Goal: Task Accomplishment & Management: Use online tool/utility

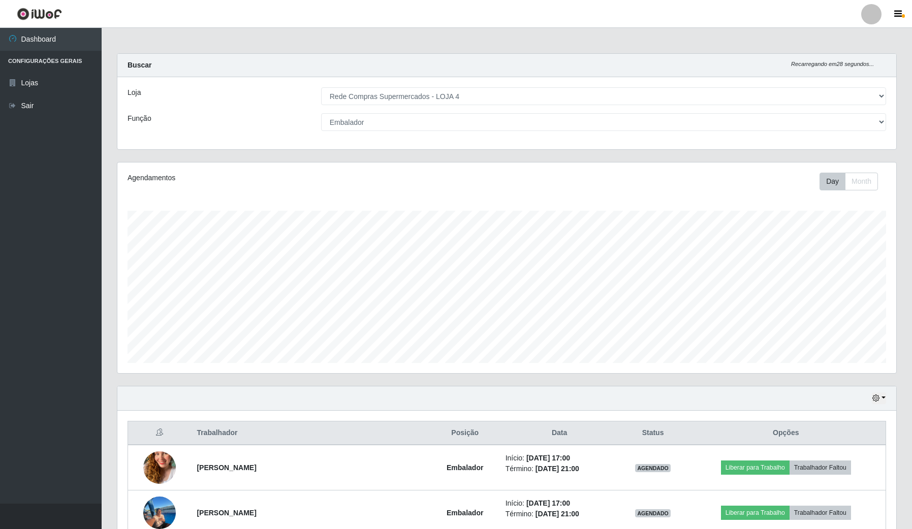
select select "159"
select select "1"
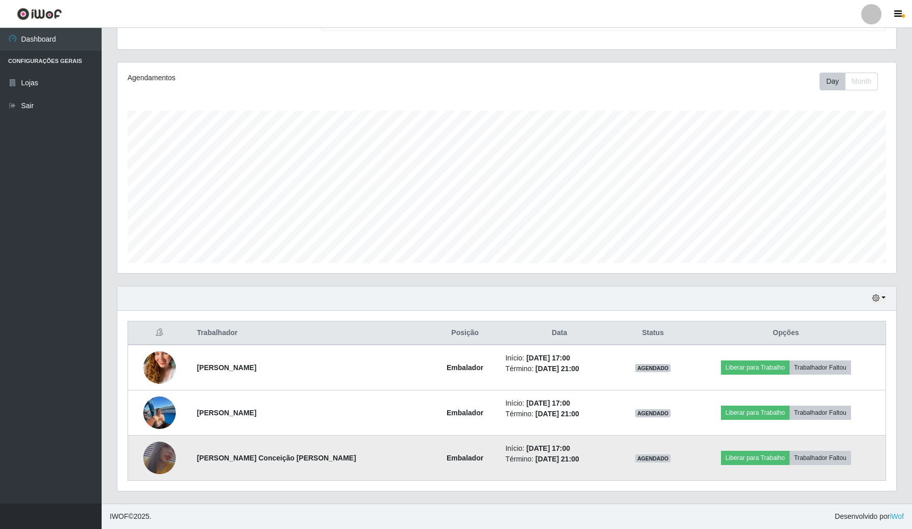
scroll to position [211, 778]
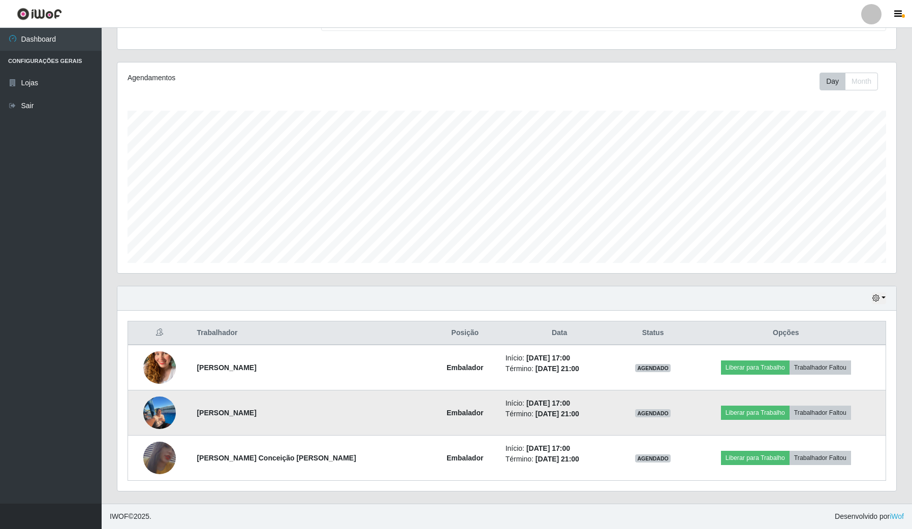
click at [151, 410] on img at bounding box center [159, 413] width 33 height 46
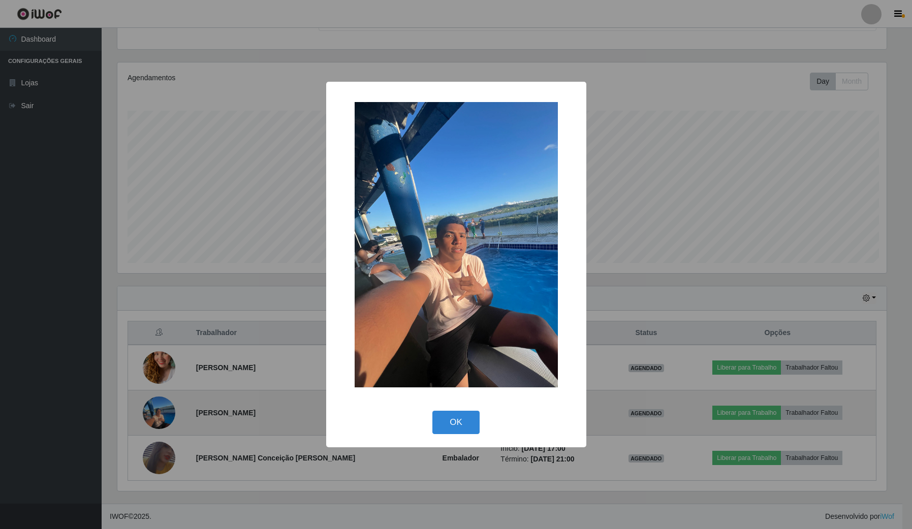
scroll to position [211, 771]
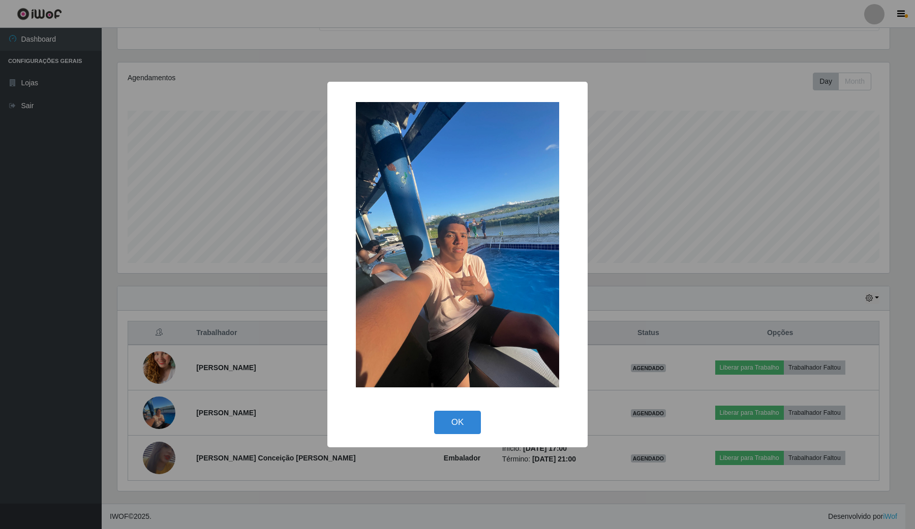
click at [192, 400] on div "× OK Cancel" at bounding box center [457, 264] width 915 height 529
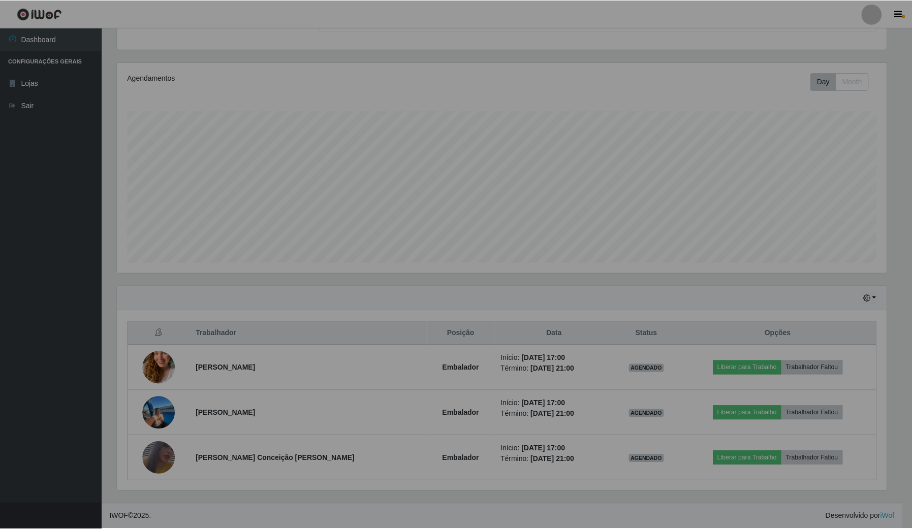
scroll to position [211, 778]
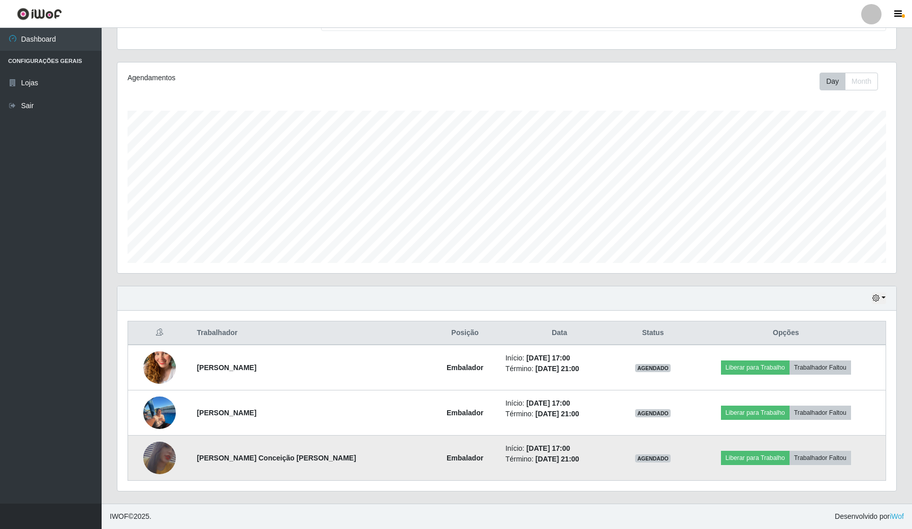
click at [139, 453] on td at bounding box center [159, 458] width 63 height 45
click at [140, 453] on td at bounding box center [159, 458] width 63 height 45
click at [162, 456] on img at bounding box center [159, 458] width 33 height 47
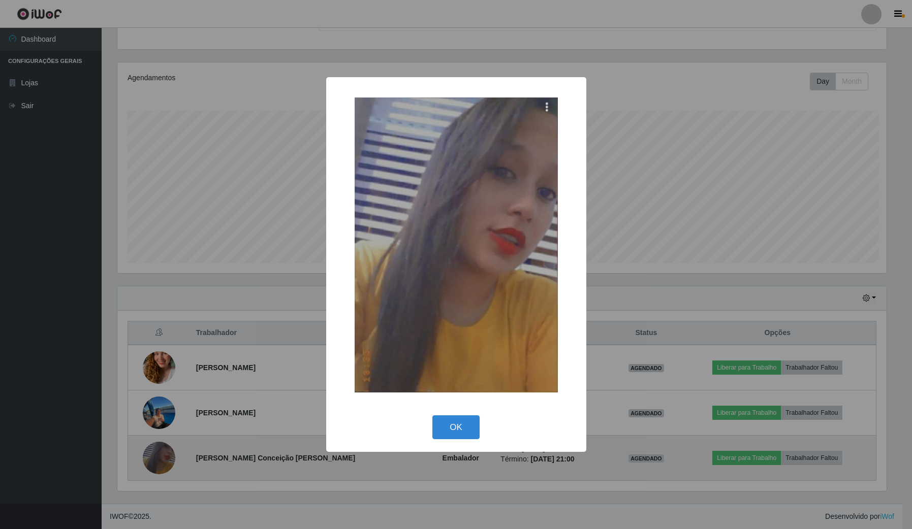
scroll to position [211, 771]
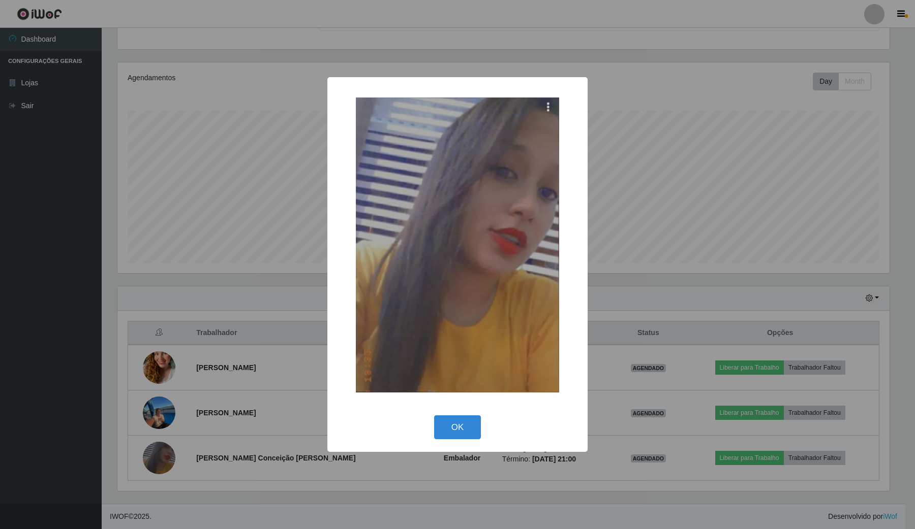
click at [189, 412] on div "× OK Cancel" at bounding box center [457, 264] width 915 height 529
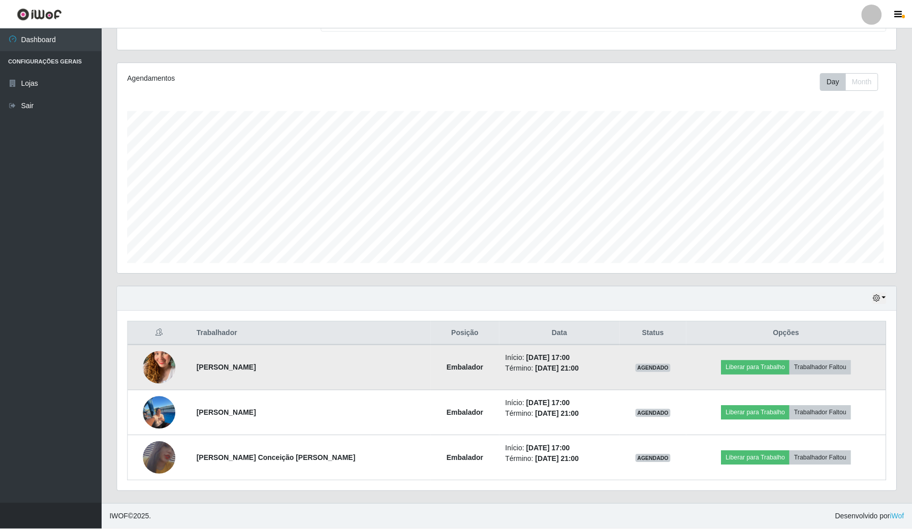
scroll to position [211, 778]
click at [163, 369] on img at bounding box center [159, 368] width 33 height 58
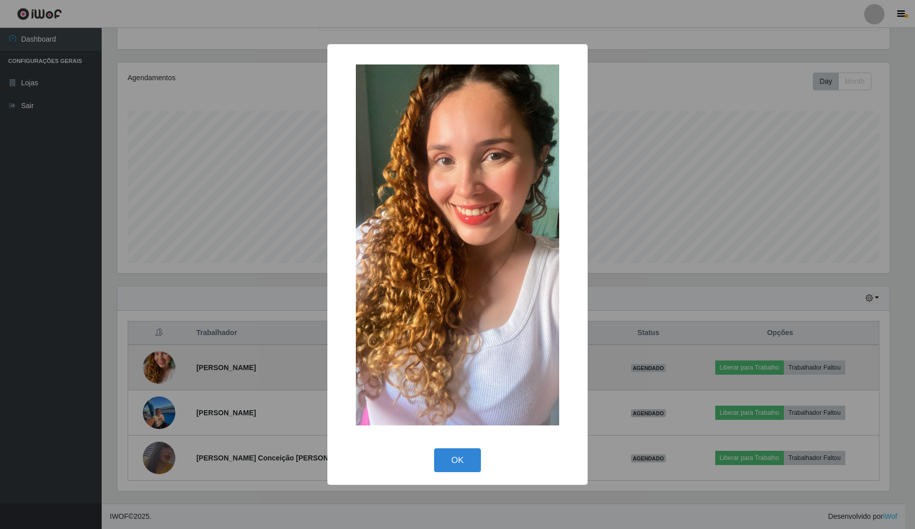
click at [163, 369] on div "× OK Cancel" at bounding box center [457, 264] width 915 height 529
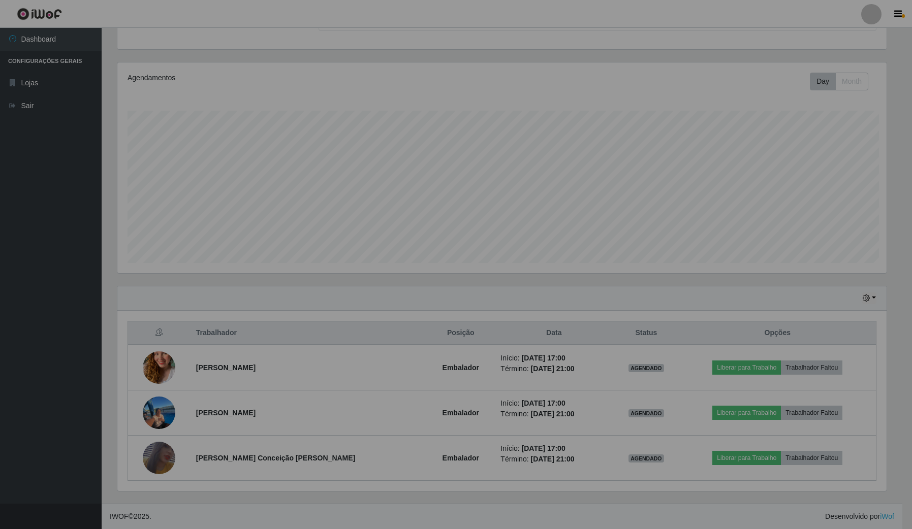
scroll to position [211, 778]
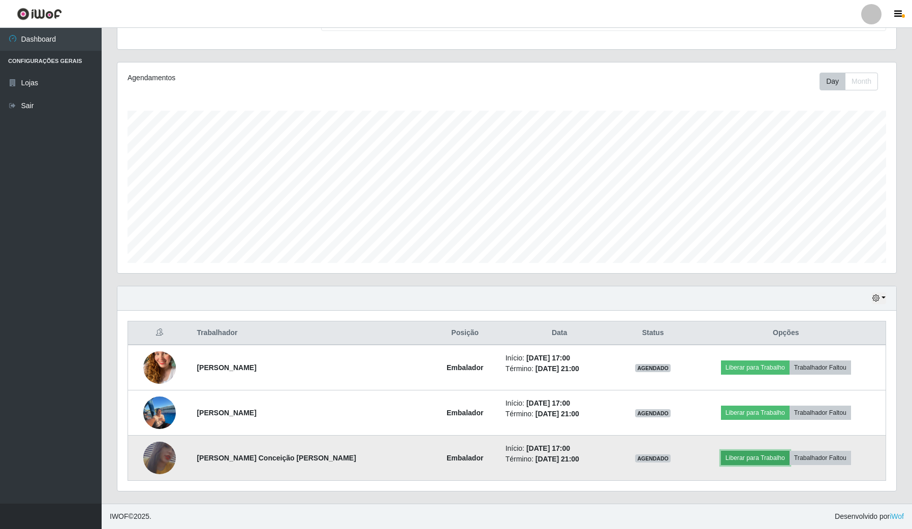
click at [742, 455] on button "Liberar para Trabalho" at bounding box center [755, 458] width 69 height 14
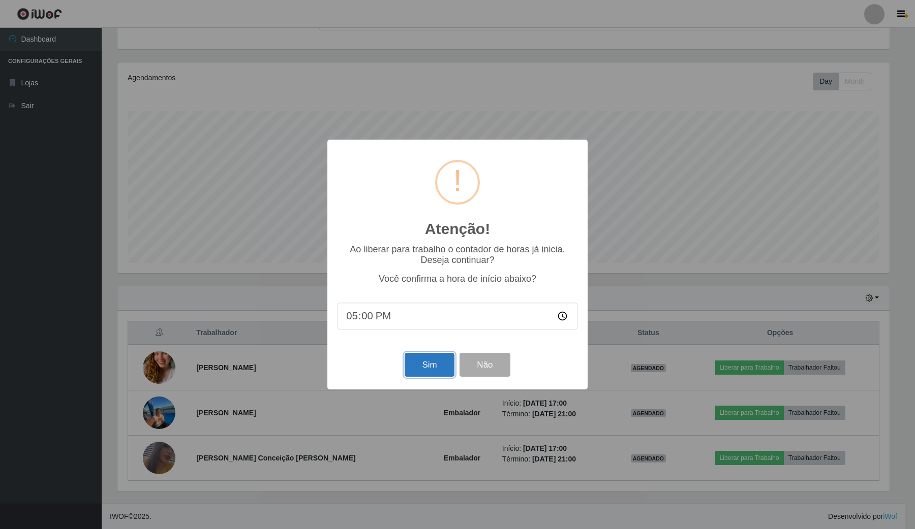
click at [428, 361] on button "Sim" at bounding box center [428, 365] width 49 height 24
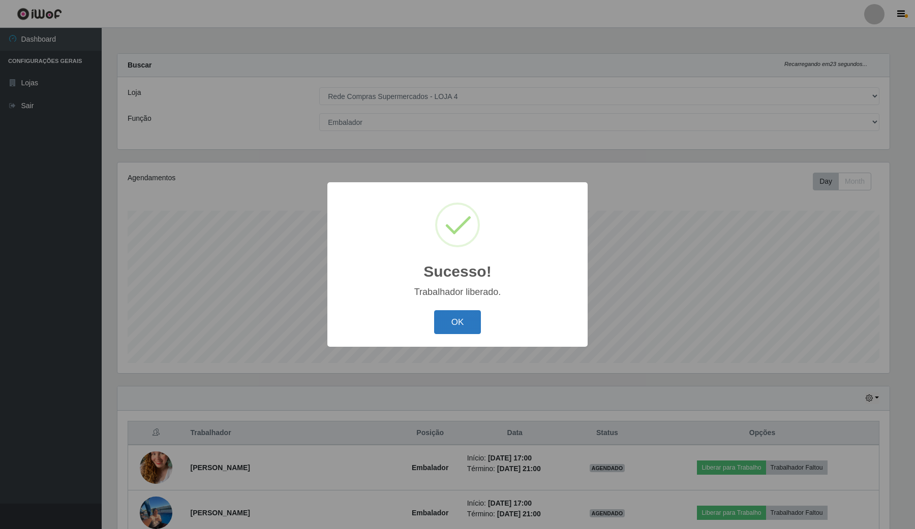
click at [470, 323] on button "OK" at bounding box center [457, 322] width 47 height 24
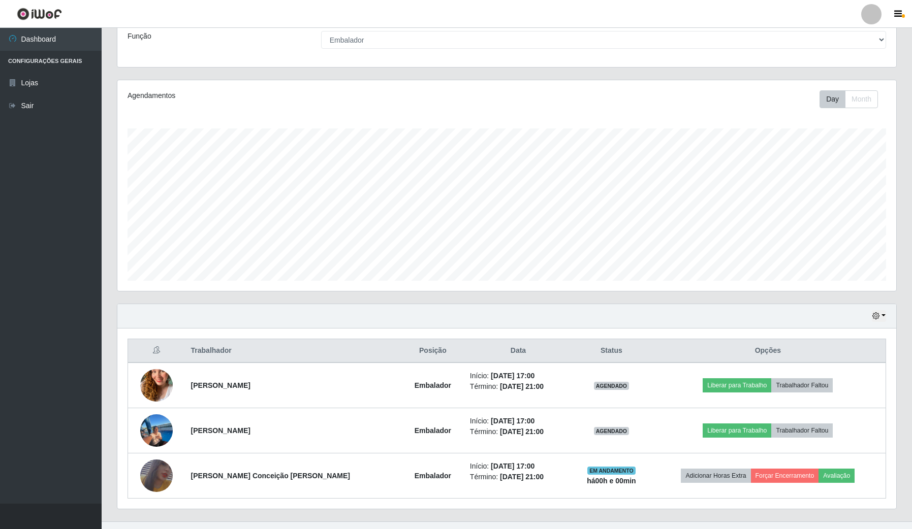
scroll to position [102, 0]
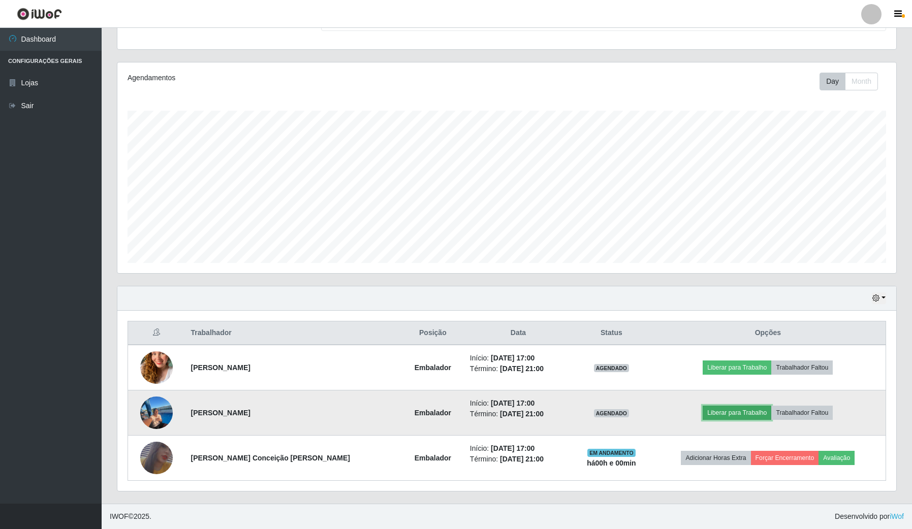
click at [711, 411] on button "Liberar para Trabalho" at bounding box center [737, 413] width 69 height 14
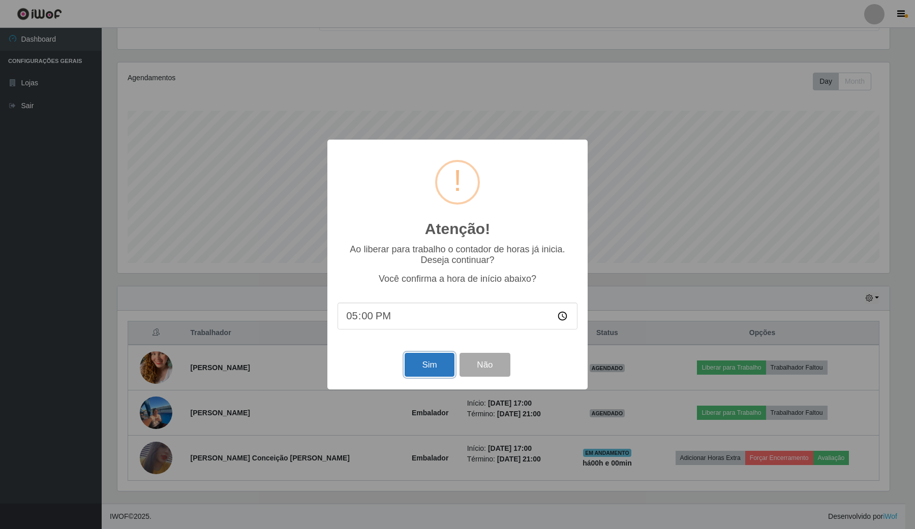
click at [429, 370] on button "Sim" at bounding box center [428, 365] width 49 height 24
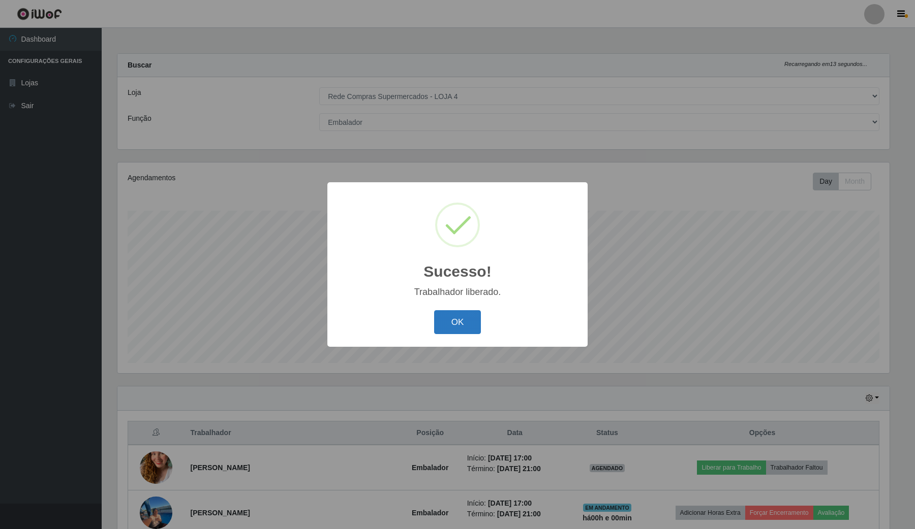
click at [458, 321] on button "OK" at bounding box center [457, 322] width 47 height 24
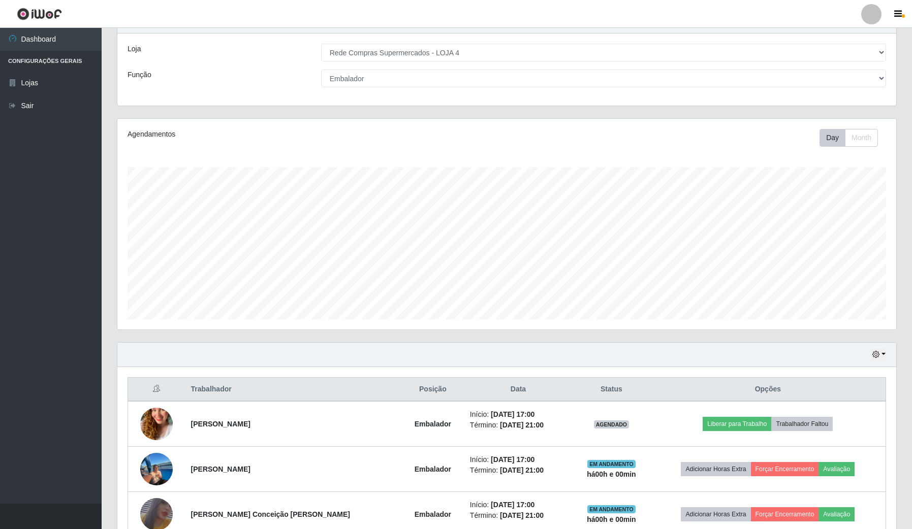
scroll to position [102, 0]
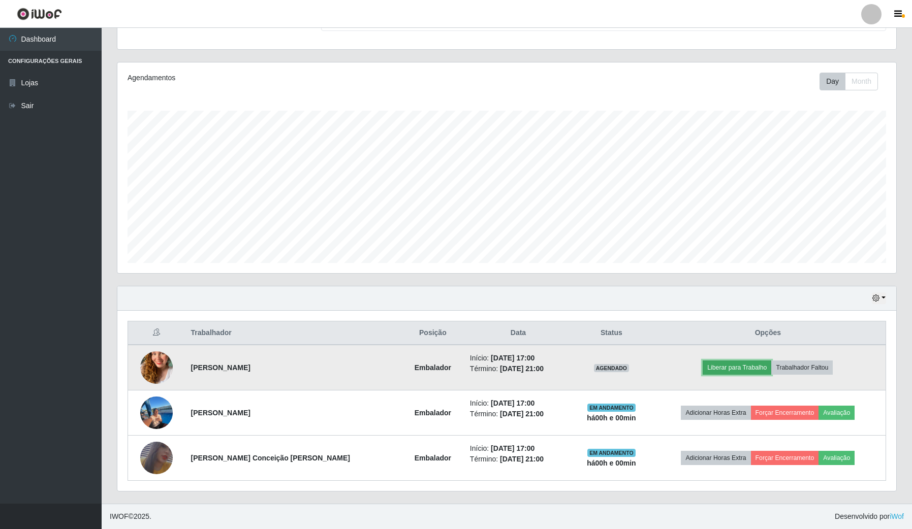
click at [714, 367] on button "Liberar para Trabalho" at bounding box center [737, 368] width 69 height 14
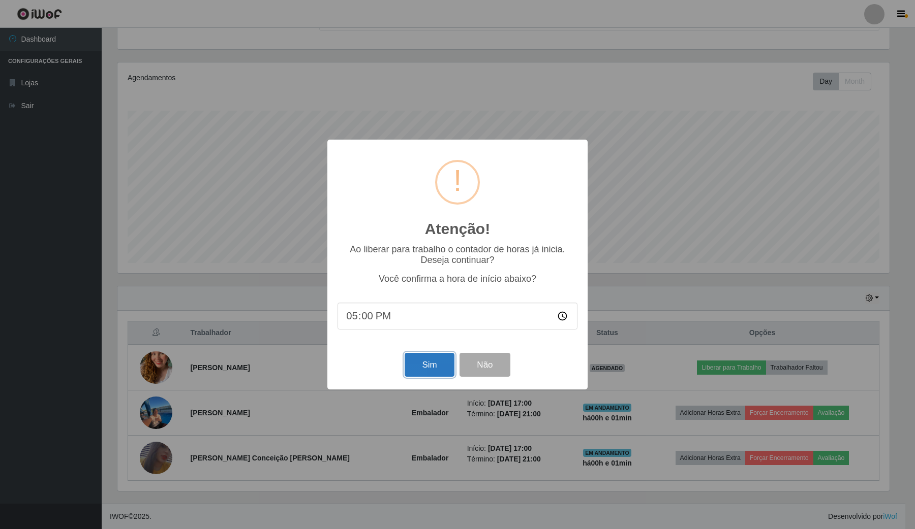
click at [433, 359] on button "Sim" at bounding box center [428, 365] width 49 height 24
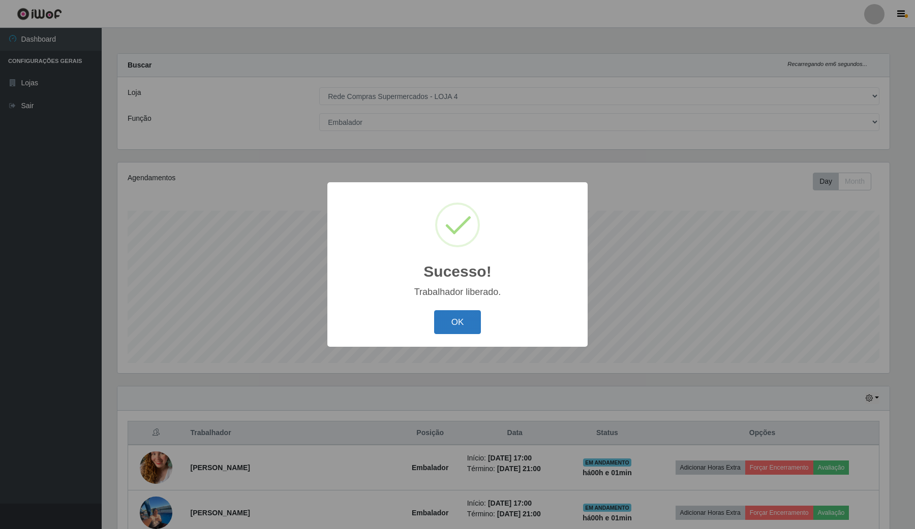
click at [450, 318] on button "OK" at bounding box center [457, 322] width 47 height 24
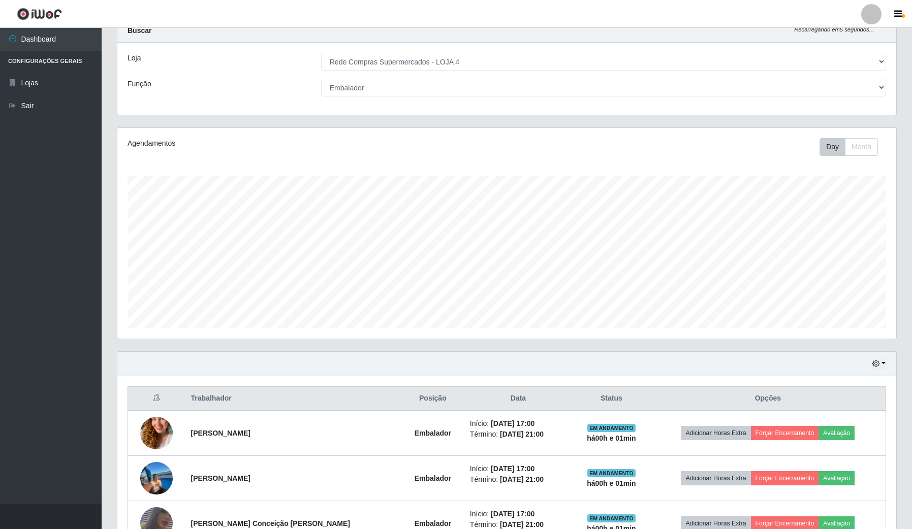
scroll to position [102, 0]
